Goal: Find specific page/section: Find specific page/section

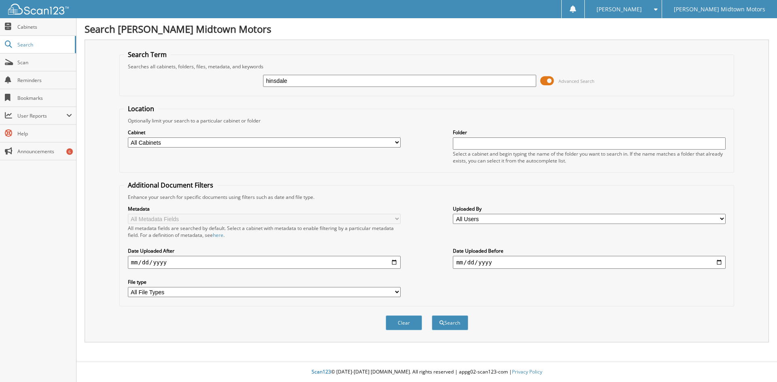
type input "hinsdale"
click at [432, 316] on button "Search" at bounding box center [450, 323] width 36 height 15
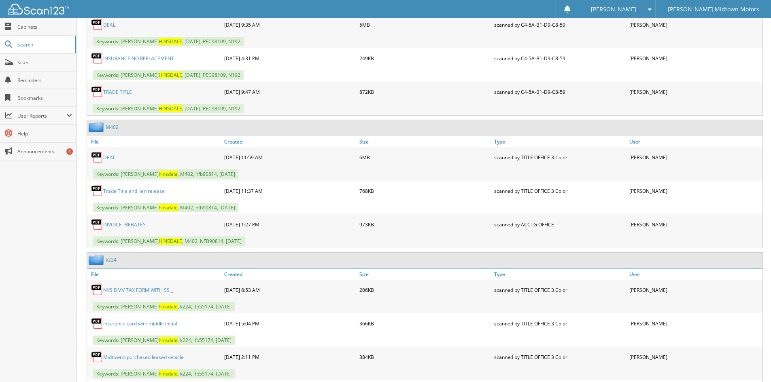
scroll to position [418, 0]
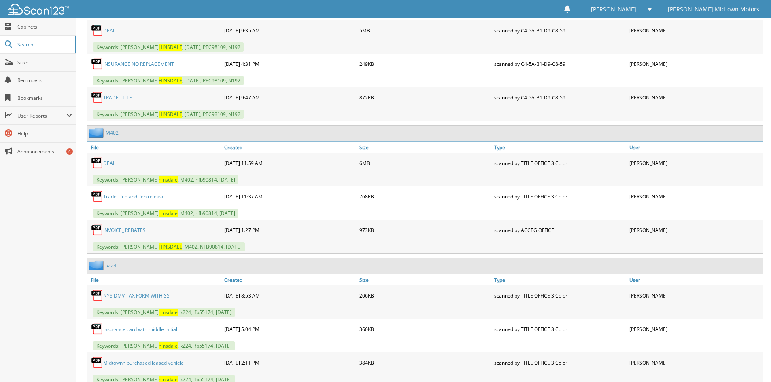
click at [110, 162] on link "DEAL" at bounding box center [109, 163] width 12 height 7
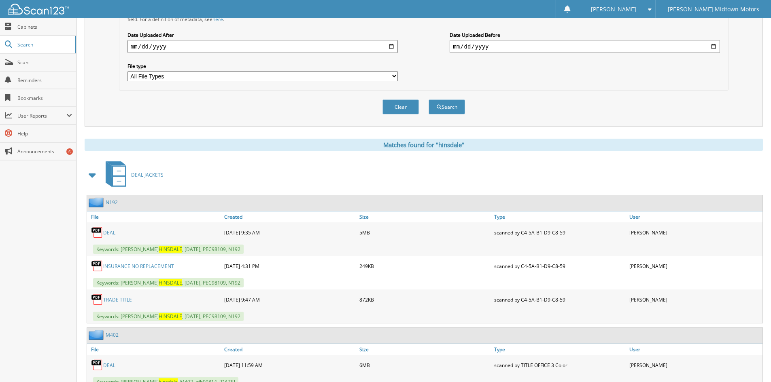
scroll to position [54, 0]
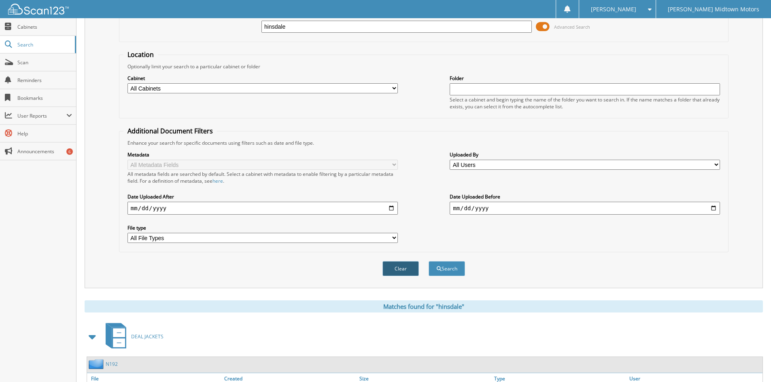
click at [406, 275] on button "Clear" at bounding box center [400, 268] width 36 height 15
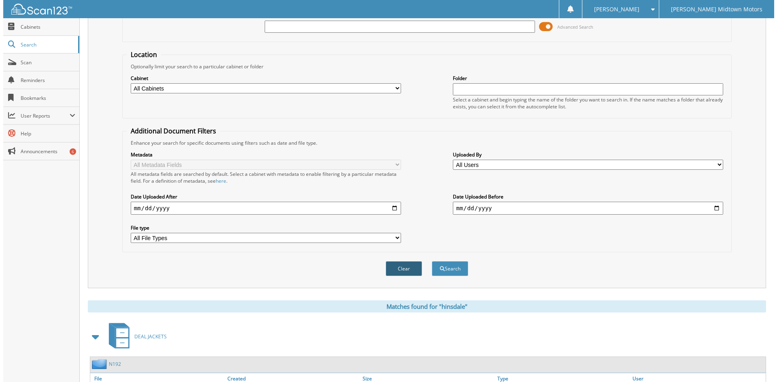
scroll to position [0, 0]
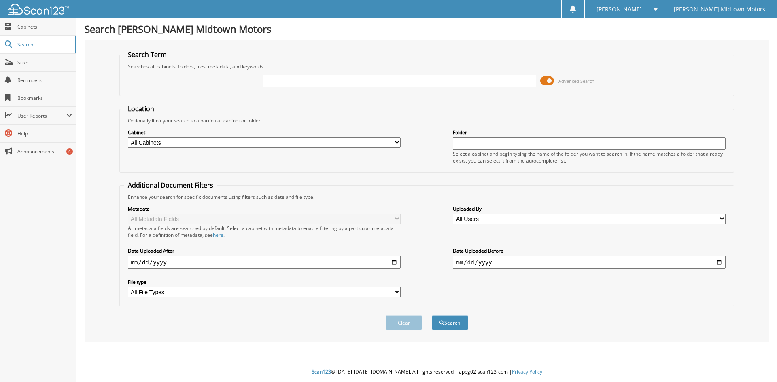
click at [309, 82] on input "text" at bounding box center [399, 81] width 273 height 12
type input "caves road"
click at [432, 316] on button "Search" at bounding box center [450, 323] width 36 height 15
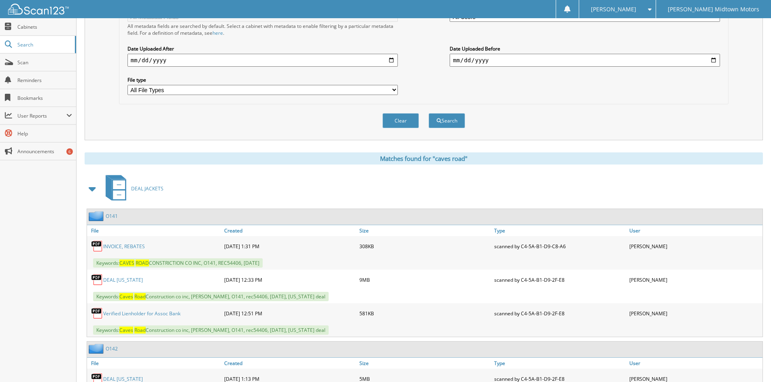
scroll to position [248, 0]
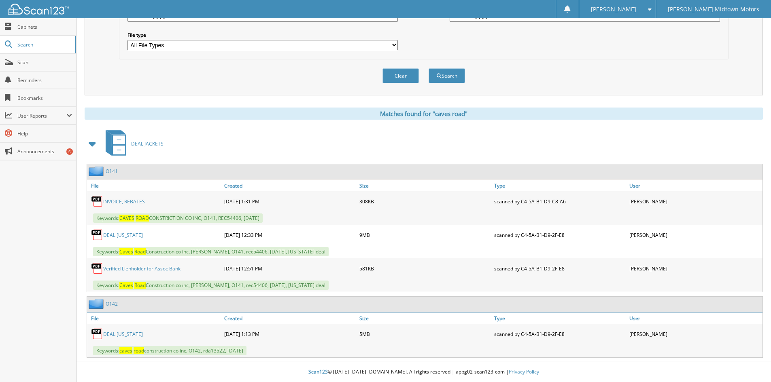
click at [112, 235] on link "DEAL OHIO" at bounding box center [123, 235] width 40 height 7
click at [122, 336] on link "DEAL OHIO" at bounding box center [123, 334] width 40 height 7
click at [116, 237] on link "DEAL OHIO" at bounding box center [123, 235] width 40 height 7
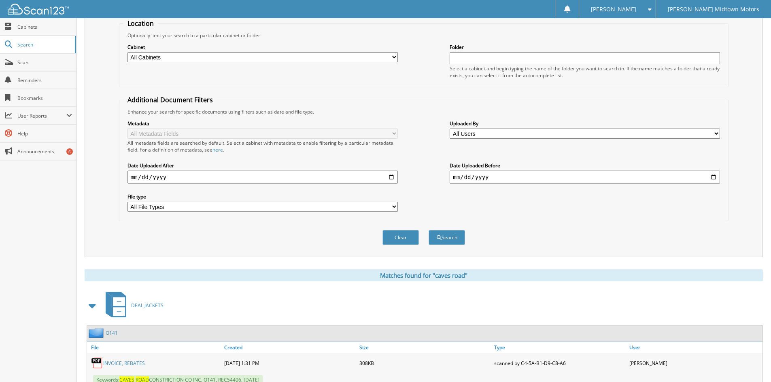
scroll to position [0, 0]
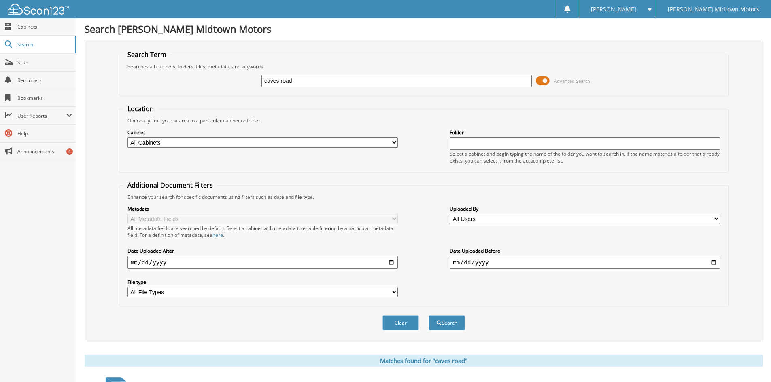
click at [373, 71] on div "caves road Advanced Search" at bounding box center [423, 81] width 600 height 22
click at [375, 82] on input "caves road" at bounding box center [396, 81] width 270 height 12
type input "tuttle"
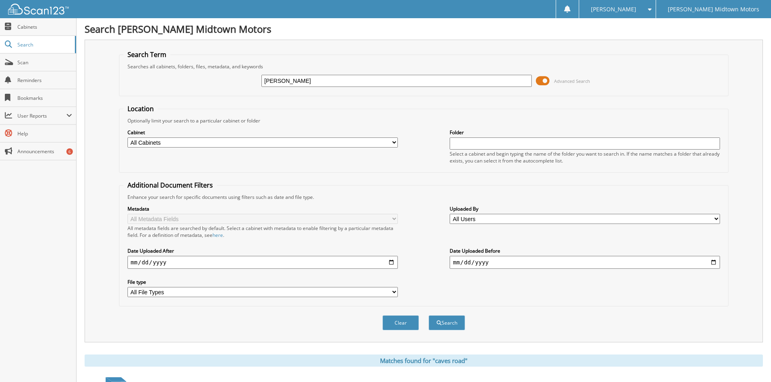
click at [428, 316] on button "Search" at bounding box center [446, 323] width 36 height 15
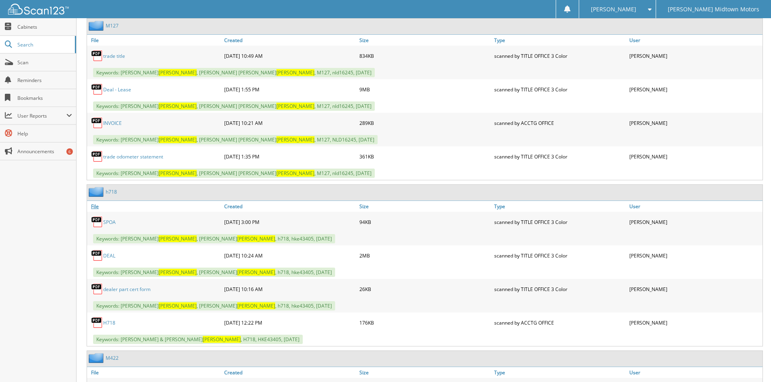
scroll to position [607, 0]
